Goal: Information Seeking & Learning: Check status

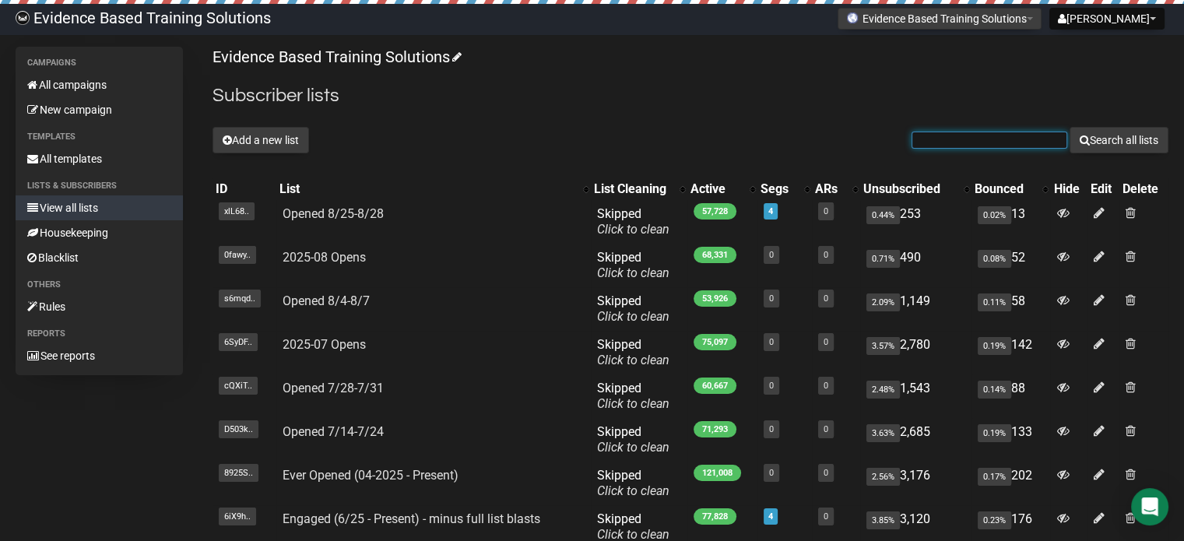
click at [972, 146] on input "text" at bounding box center [990, 140] width 156 height 17
paste input "bg386@scarletmail.rutgers.edu"
type input "bg386@scarletmail.rutgers.edu"
click at [1070, 127] on button "Search all lists" at bounding box center [1119, 140] width 99 height 26
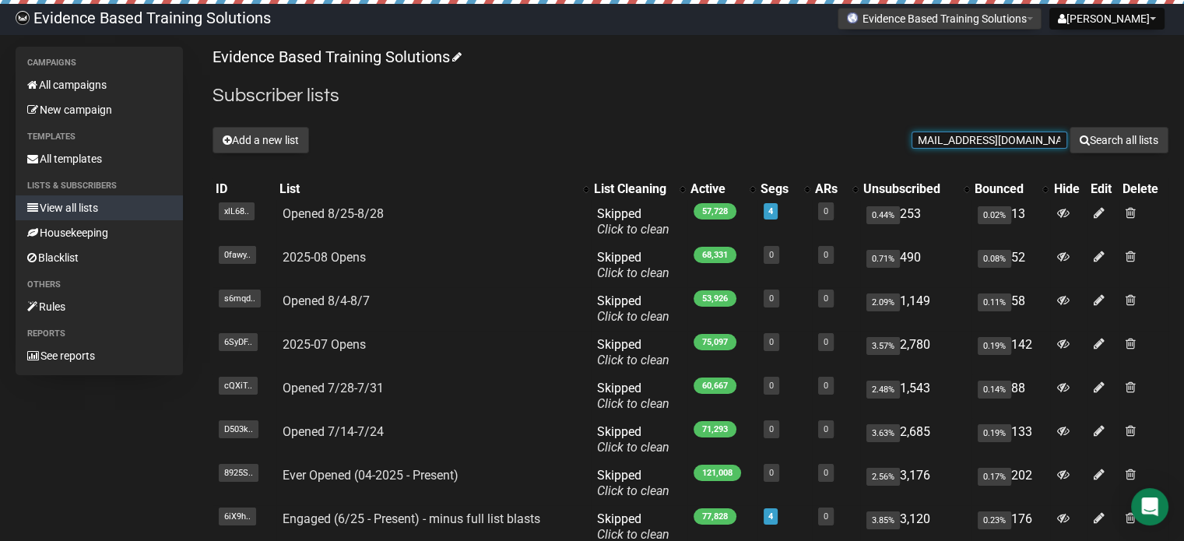
scroll to position [0, 0]
click at [965, 136] on input "text" at bounding box center [990, 140] width 156 height 17
paste input "bg386@scarletmail.rutgers.edu"
type input "bg386@scarletmail.rutgers.edu"
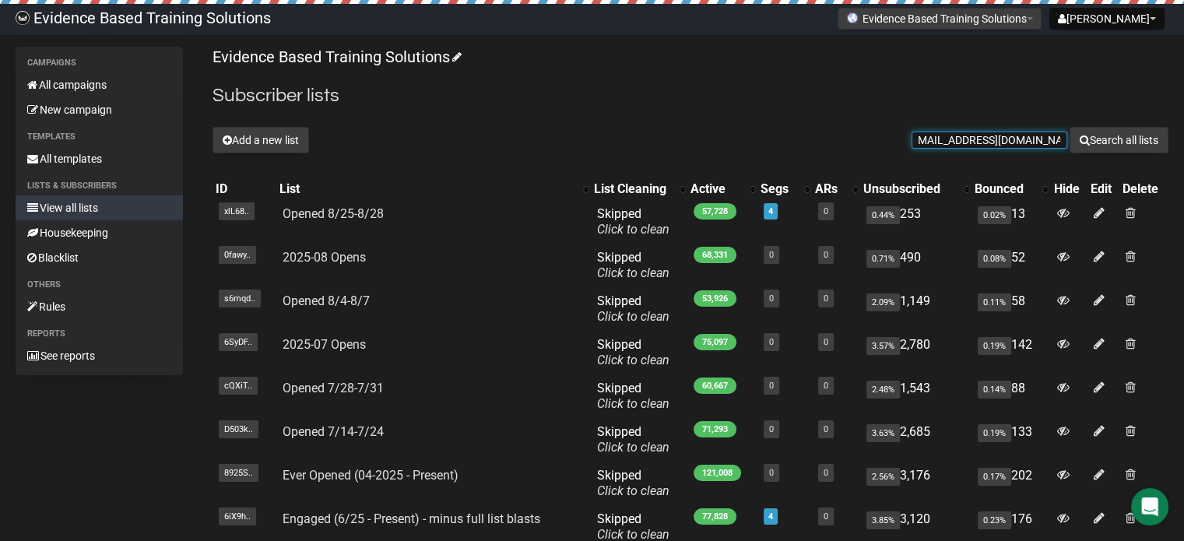
click at [1070, 127] on button "Search all lists" at bounding box center [1119, 140] width 99 height 26
click at [975, 146] on input "text" at bounding box center [990, 140] width 156 height 17
paste input "[PERSON_NAME][EMAIL_ADDRESS][DOMAIN_NAME]"
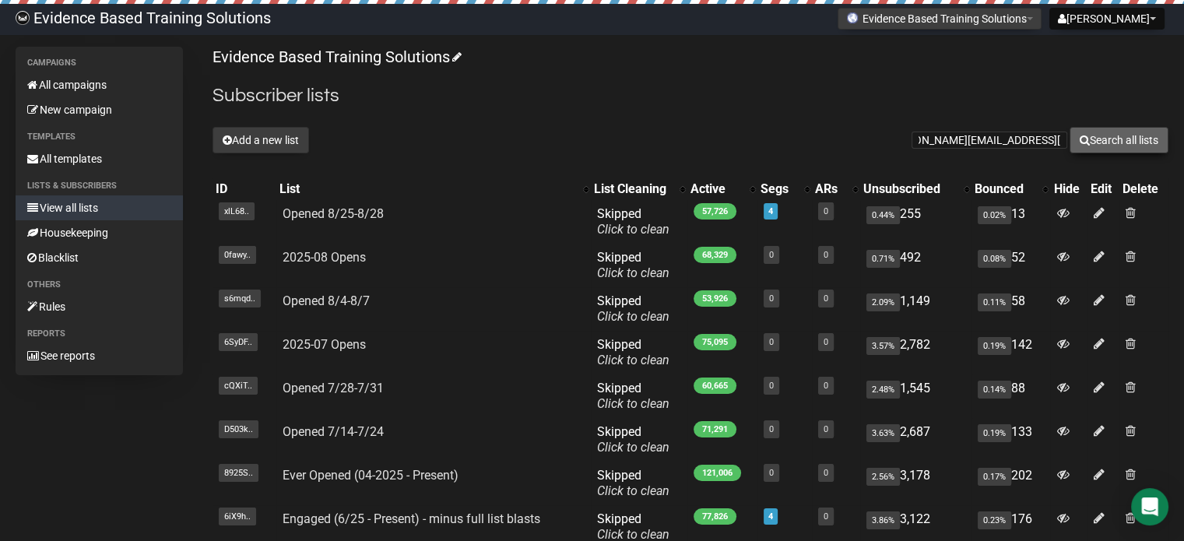
click at [1109, 136] on button "Search all lists" at bounding box center [1119, 140] width 99 height 26
drag, startPoint x: 937, startPoint y: 141, endPoint x: 832, endPoint y: 142, distance: 104.3
click at [832, 142] on div "Add a new list [PERSON_NAME][EMAIL_ADDRESS][DOMAIN_NAME] Search all lists" at bounding box center [691, 140] width 956 height 26
type input "[PERSON_NAME][EMAIL_ADDRESS][DOMAIN_NAME]"
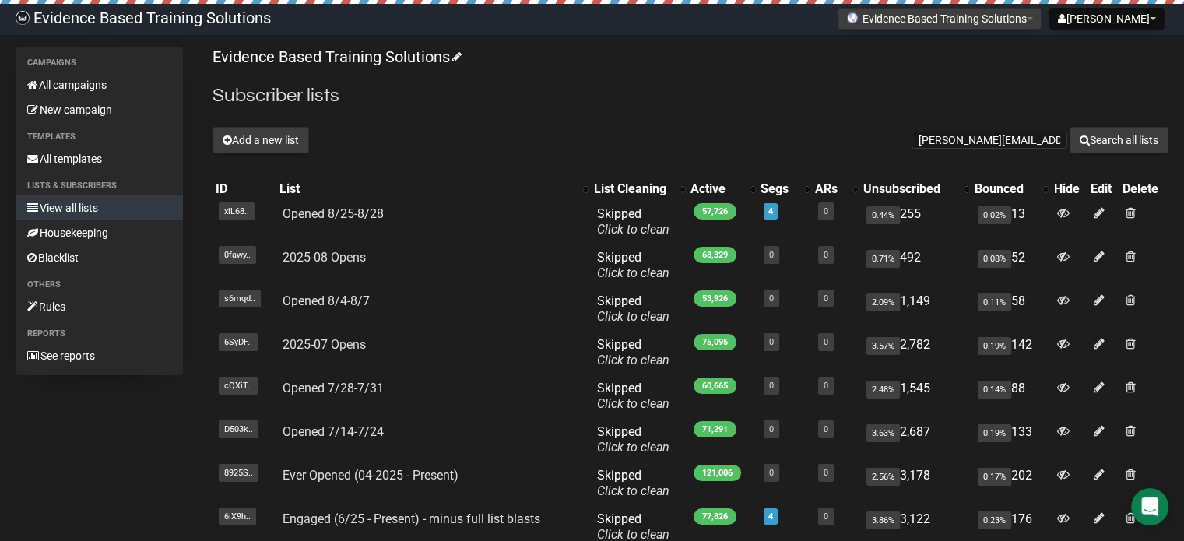
click at [1112, 122] on div "Evidence Based Training Solutions Subscriber lists Add a new list [PERSON_NAME]…" at bounding box center [691, 373] width 956 height 652
click at [1108, 153] on div "Evidence Based Training Solutions Subscriber lists Add a new list [PERSON_NAME]…" at bounding box center [691, 373] width 956 height 652
click at [1109, 134] on button "Search all lists" at bounding box center [1119, 140] width 99 height 26
click at [1134, 137] on button "Search all lists" at bounding box center [1119, 140] width 99 height 26
click at [81, 93] on link "All campaigns" at bounding box center [99, 84] width 167 height 25
